Goal: Information Seeking & Learning: Find specific fact

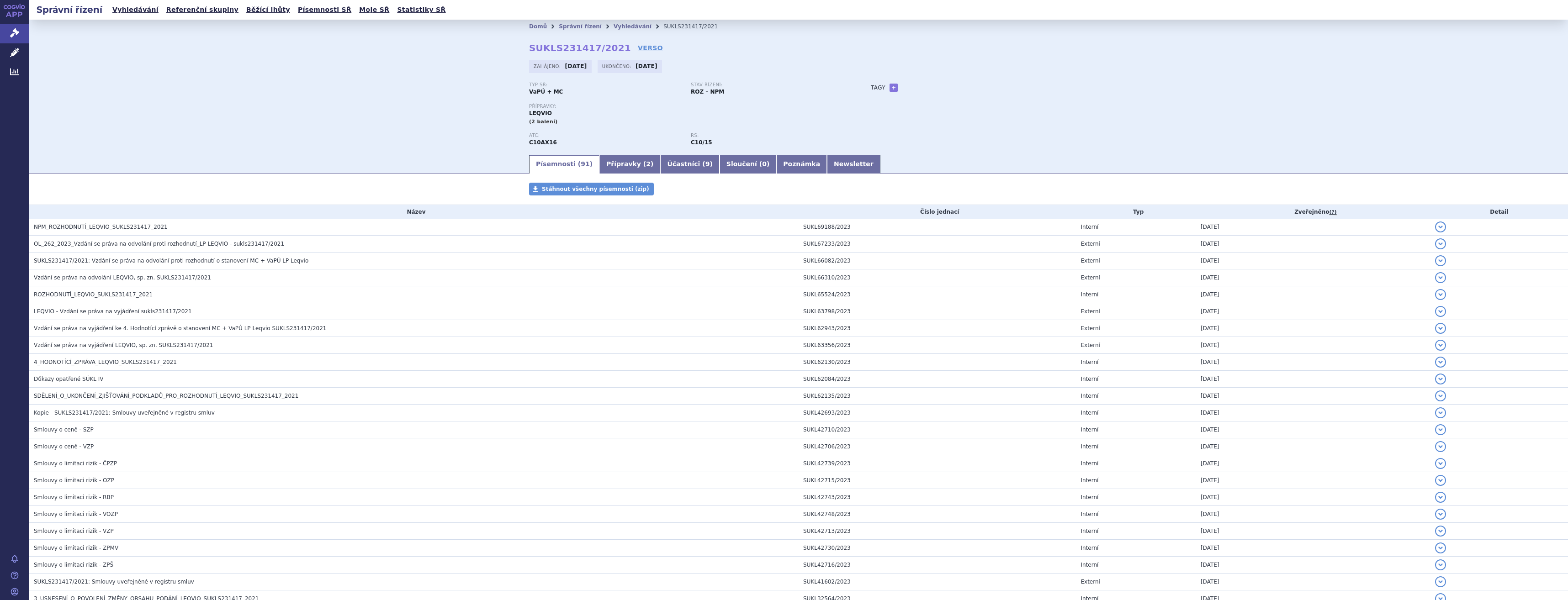
scroll to position [1318, 0]
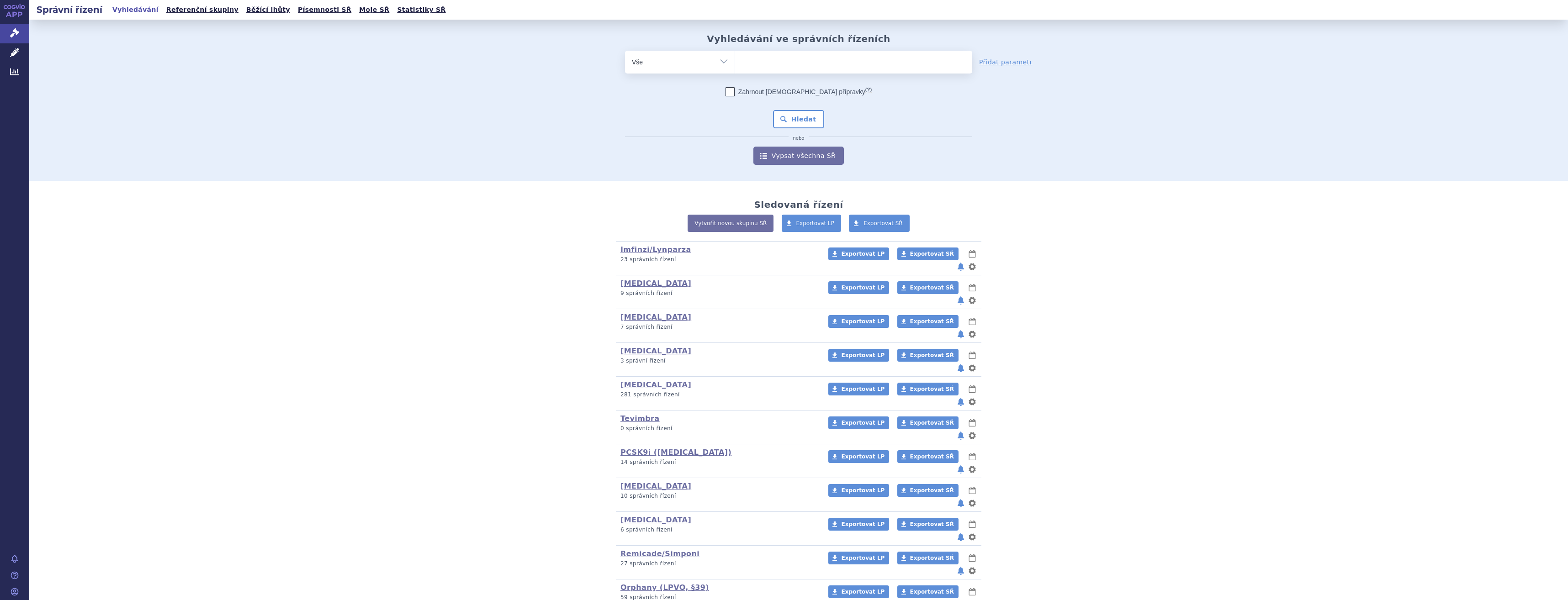
click at [806, 60] on ul at bounding box center [854, 60] width 237 height 19
click at [735, 60] on select at bounding box center [735, 61] width 1 height 23
type input "win"
type input "winre"
type input "winrev"
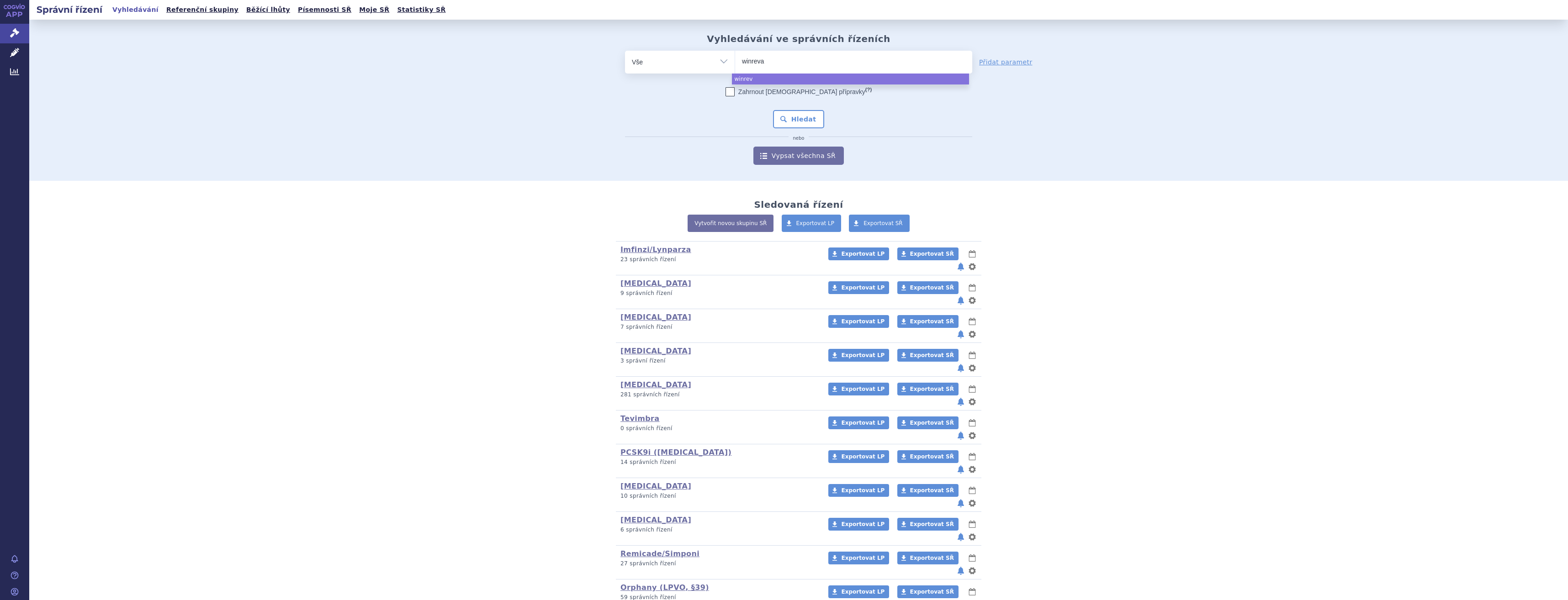
type input "winrevai"
type input "winrevair"
select select "winrevair"
click at [795, 131] on div "Zahrnout bratrské přípravky (?) Hledat nebo Vypsat všechna SŘ" at bounding box center [798, 126] width 347 height 77
click at [793, 118] on button "Hledat" at bounding box center [799, 120] width 52 height 19
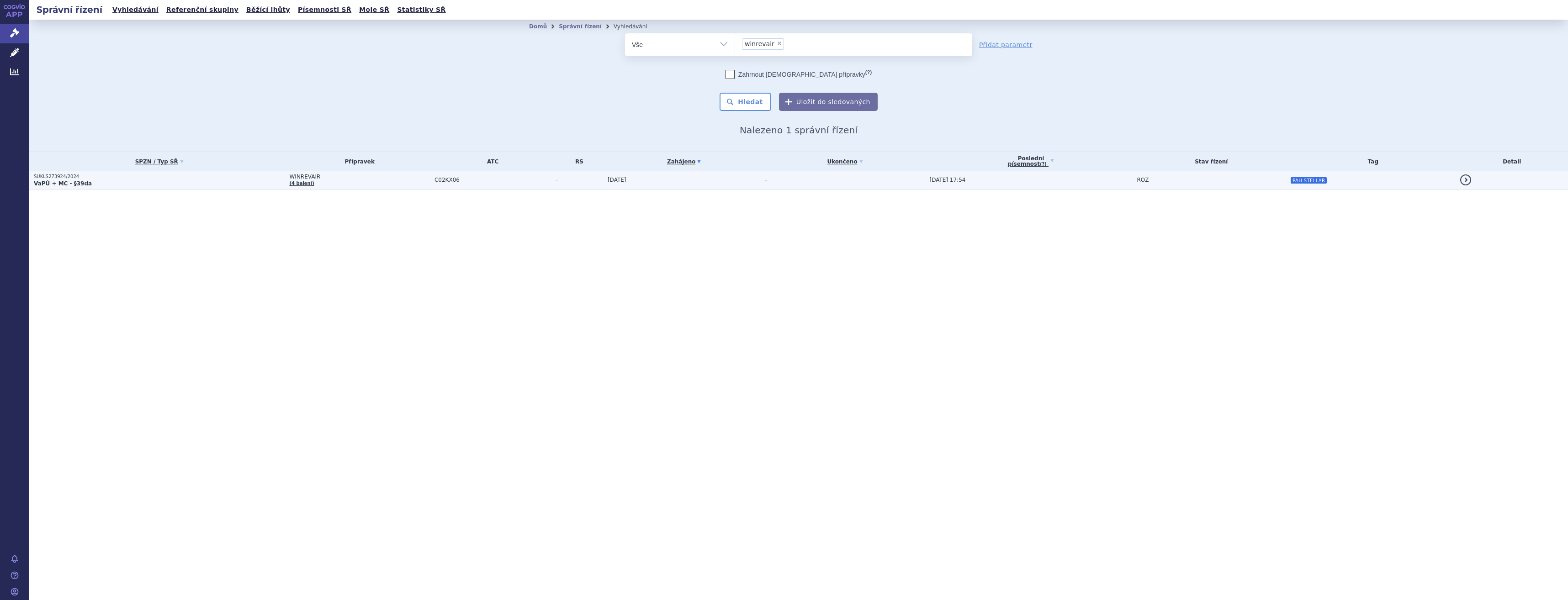
click at [481, 178] on span "C02KX06" at bounding box center [493, 180] width 116 height 7
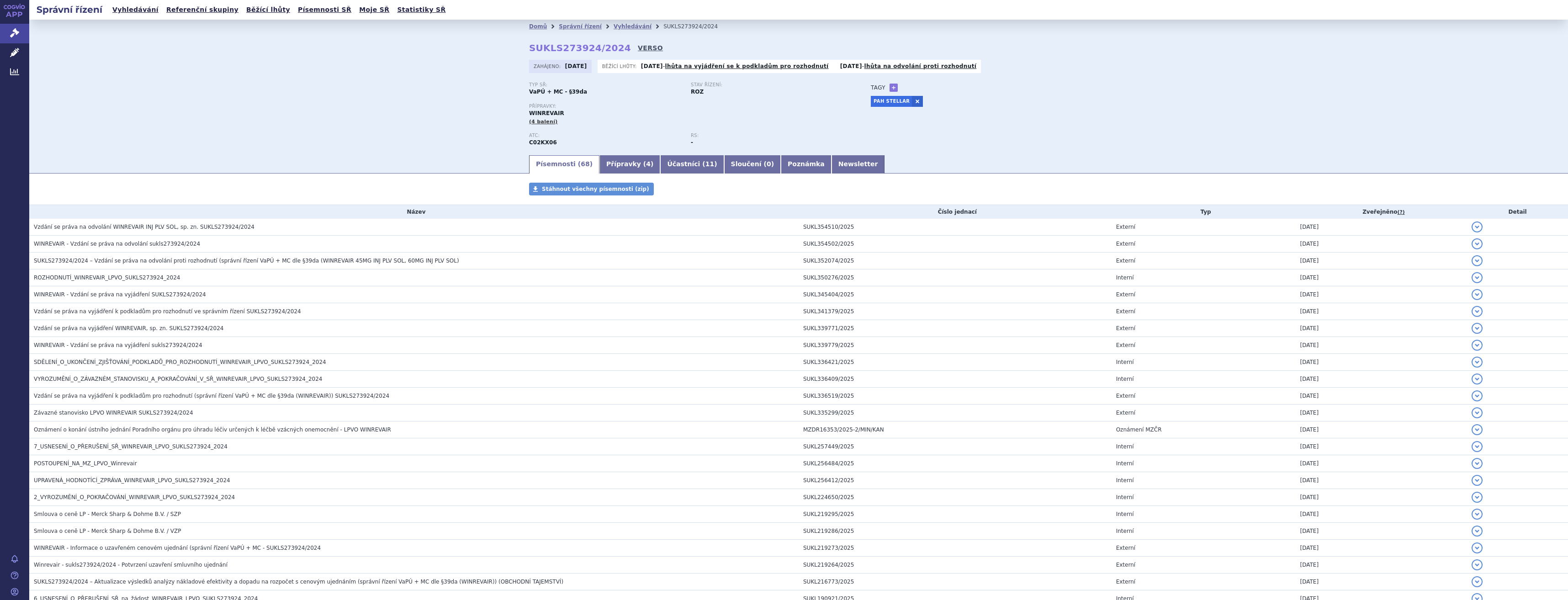
click at [638, 45] on link "VERSO" at bounding box center [651, 48] width 25 height 9
click at [192, 250] on td "WINREVAIR - Vzdání se práva na odvolání sukls273924/2024" at bounding box center [414, 244] width 770 height 17
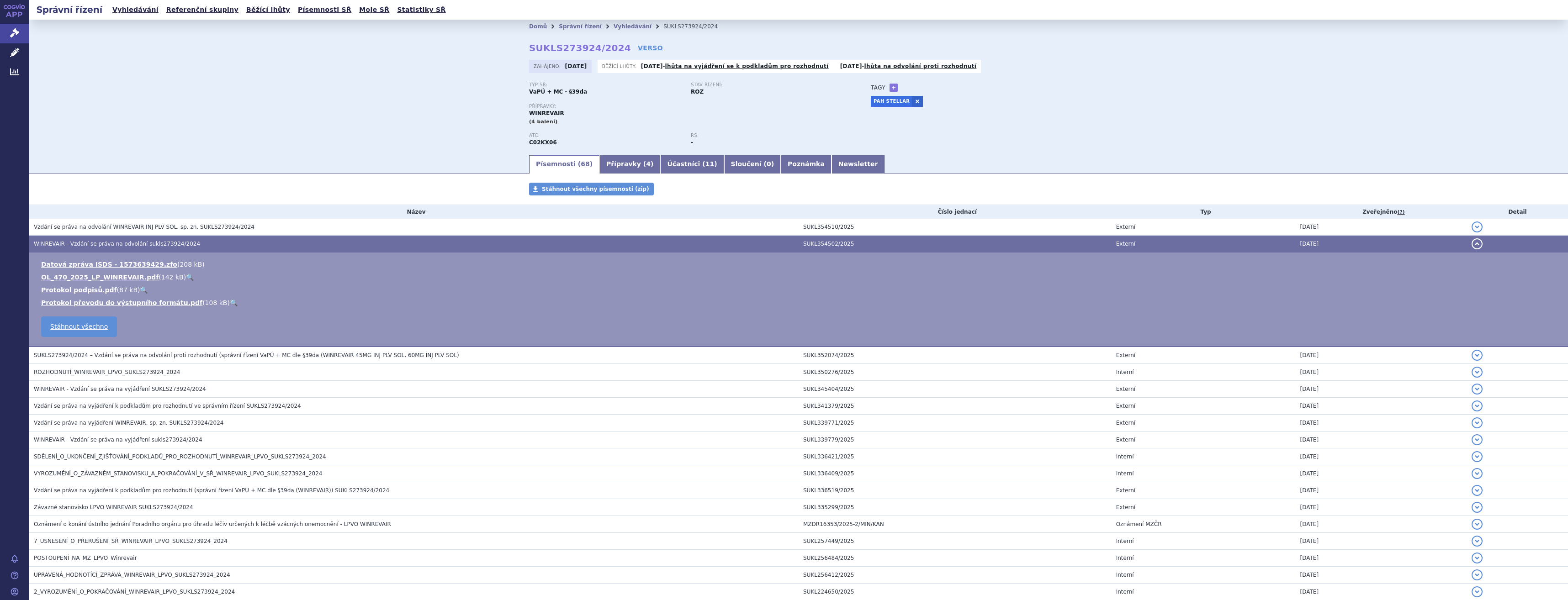
click at [186, 276] on link "🔍" at bounding box center [190, 277] width 8 height 7
click at [220, 359] on h3 "SUKLS273924/2024 – Vzdání se práva na odvolání proti rozhodnutí (správní řízení…" at bounding box center [416, 356] width 765 height 9
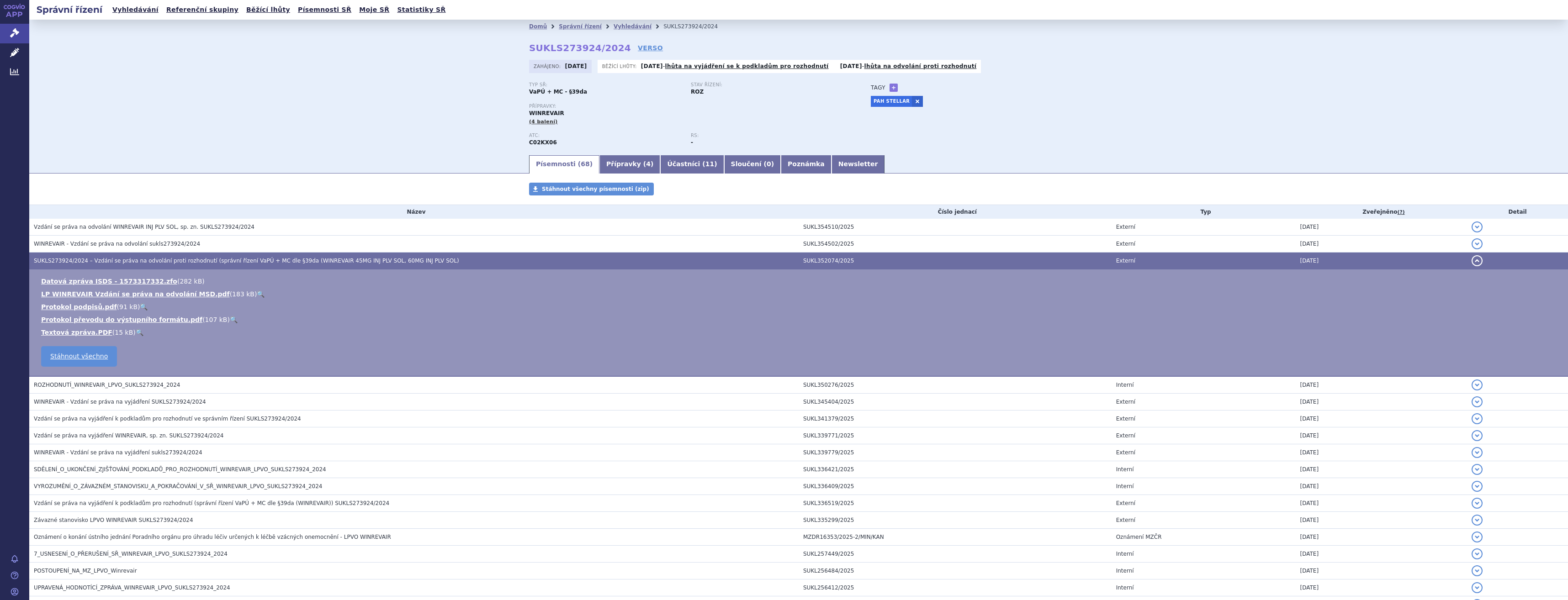
click at [257, 295] on link "🔍" at bounding box center [261, 293] width 8 height 7
